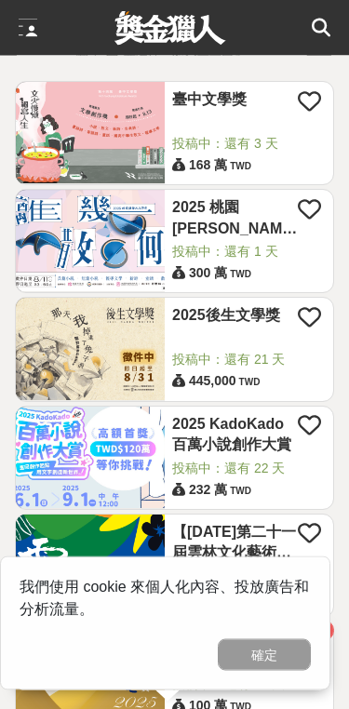
scroll to position [280, 0]
click at [111, 361] on img at bounding box center [90, 348] width 149 height 101
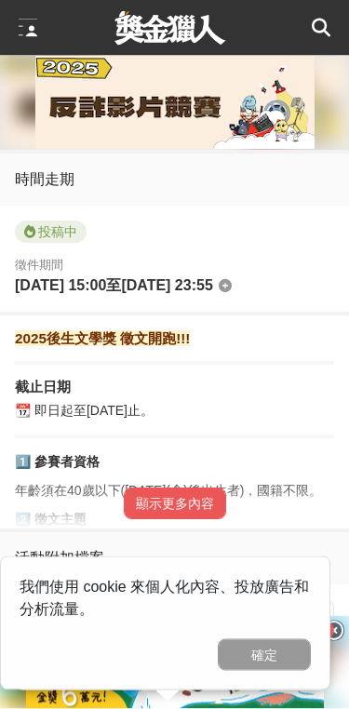
click at [211, 520] on button "顯示更多內容" at bounding box center [175, 505] width 102 height 32
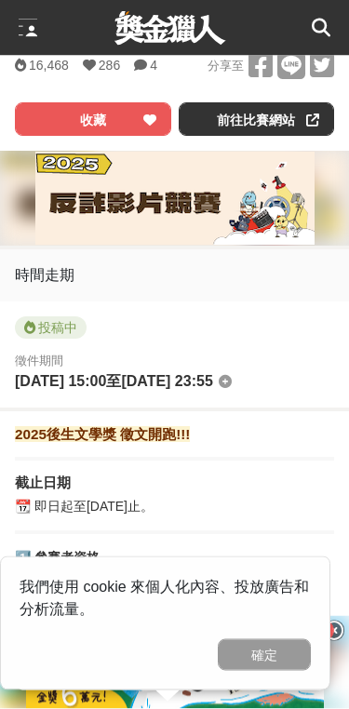
click at [266, 656] on button "確定" at bounding box center [264, 656] width 93 height 32
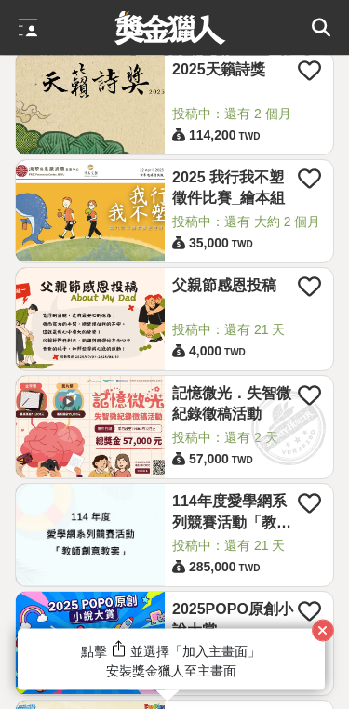
scroll to position [1218, 0]
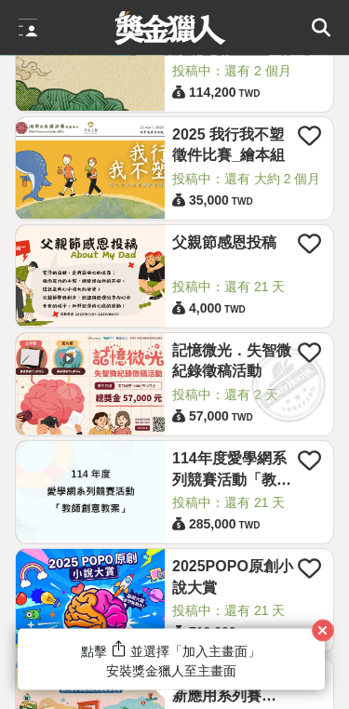
click at [257, 424] on div "總獎金： 57,000 57,000 TWD" at bounding box center [249, 417] width 176 height 23
click at [232, 383] on link "記憶微光．失智微紀錄徵稿活動" at bounding box center [235, 363] width 126 height 42
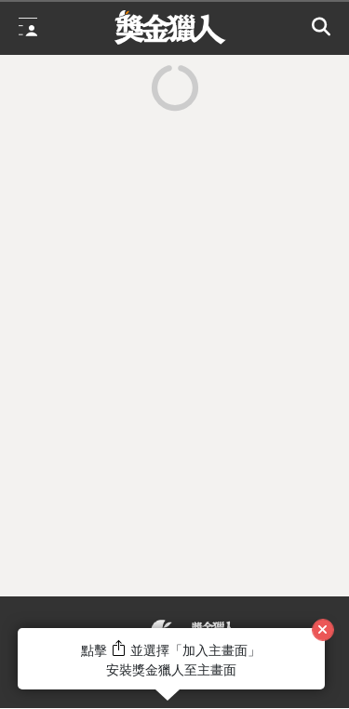
click at [321, 638] on icon "button" at bounding box center [322, 631] width 10 height 13
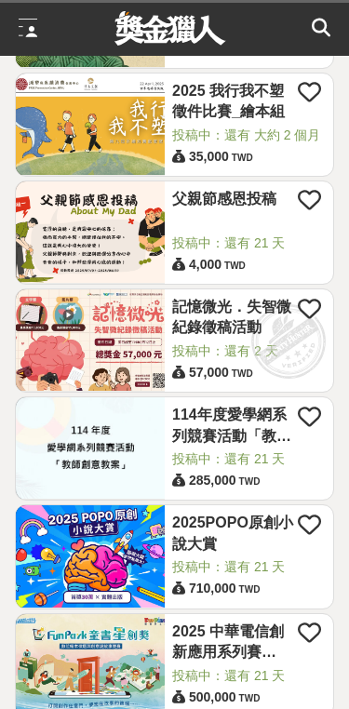
click at [122, 324] on img at bounding box center [90, 340] width 149 height 101
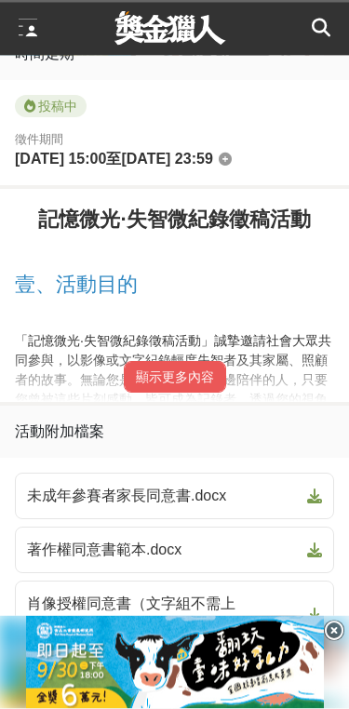
scroll to position [866, 0]
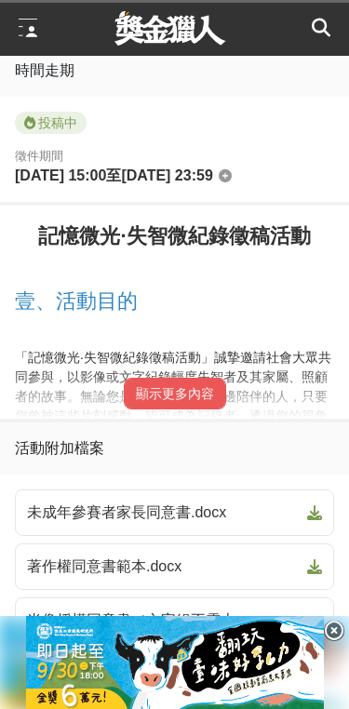
click at [209, 410] on button "顯示更多內容" at bounding box center [175, 394] width 102 height 32
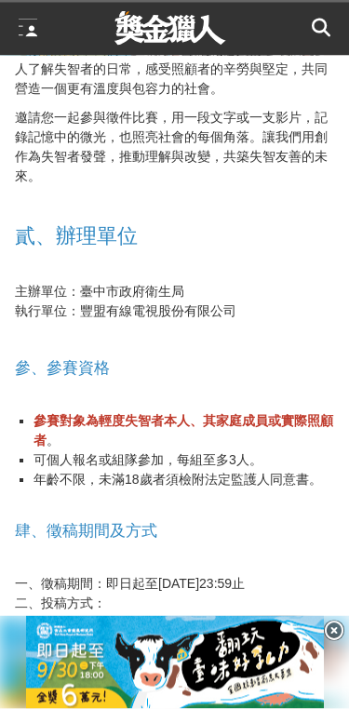
scroll to position [1307, 0]
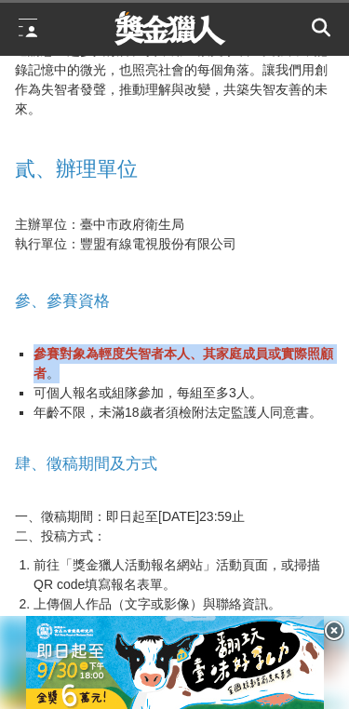
click at [285, 566] on li "前往「獎金獵人活動報名網站」活動頁面，或掃描QR code填寫報名表單。" at bounding box center [184, 575] width 301 height 39
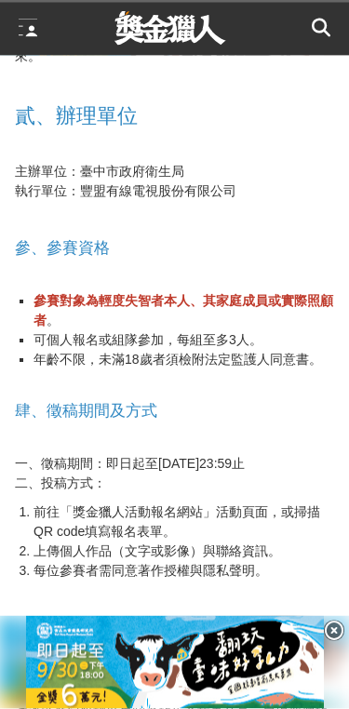
scroll to position [1421, 0]
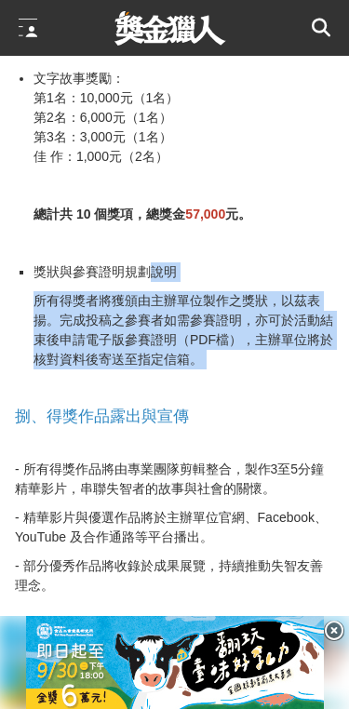
scroll to position [3022, 0]
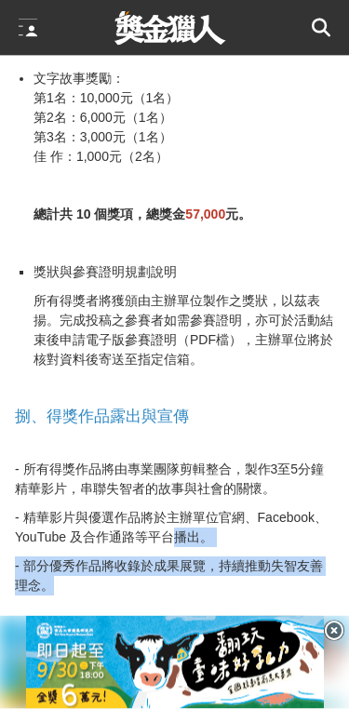
click at [258, 635] on h2 "玖、注意事項" at bounding box center [174, 644] width 319 height 19
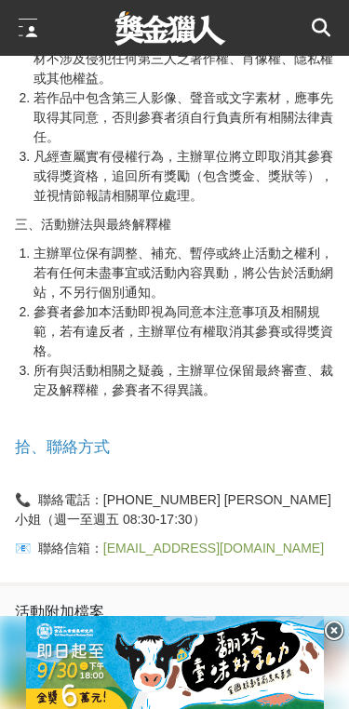
scroll to position [3941, 0]
